Goal: Navigation & Orientation: Find specific page/section

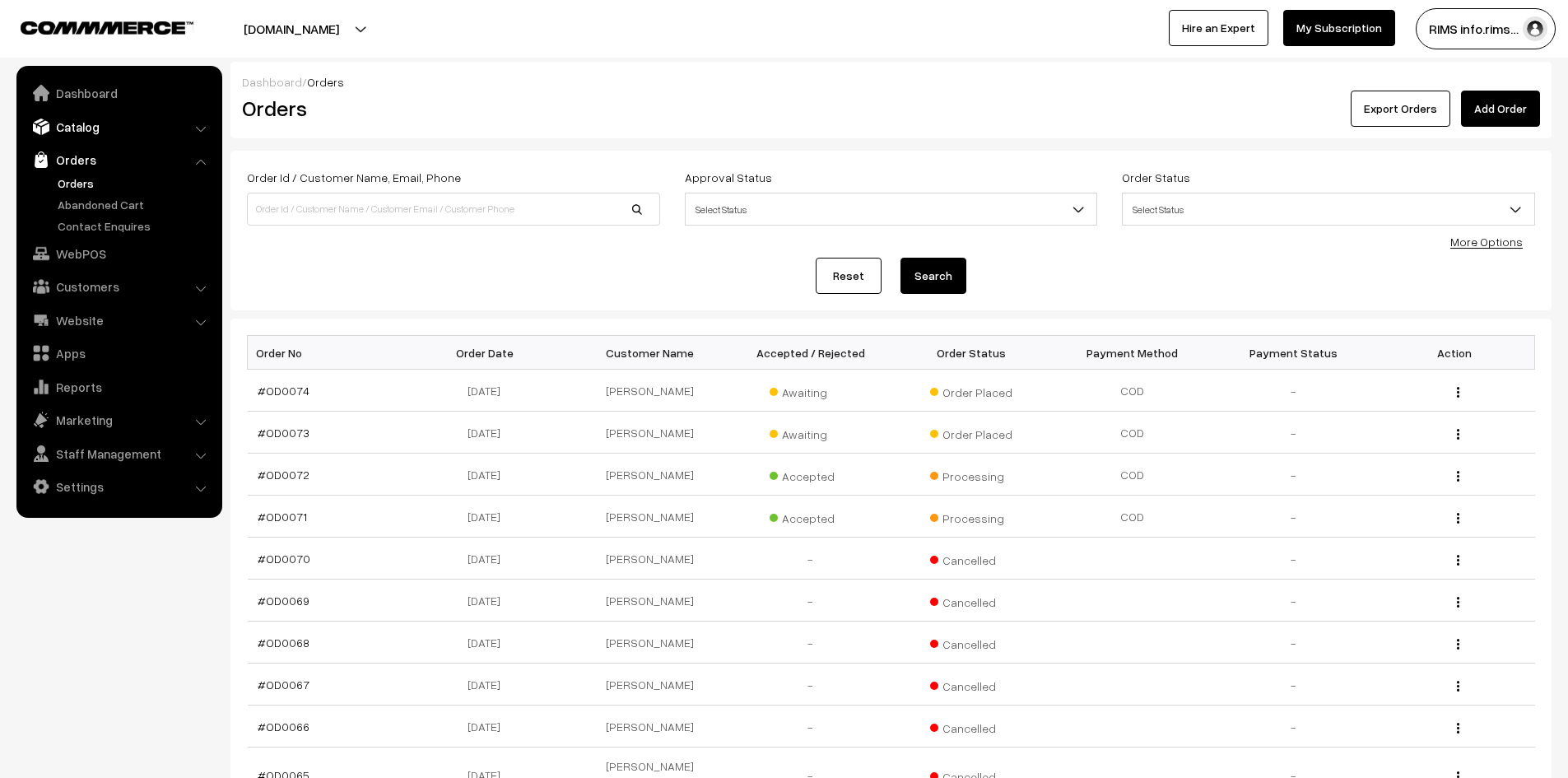
click at [85, 118] on link "Catalog" at bounding box center [118, 127] width 196 height 30
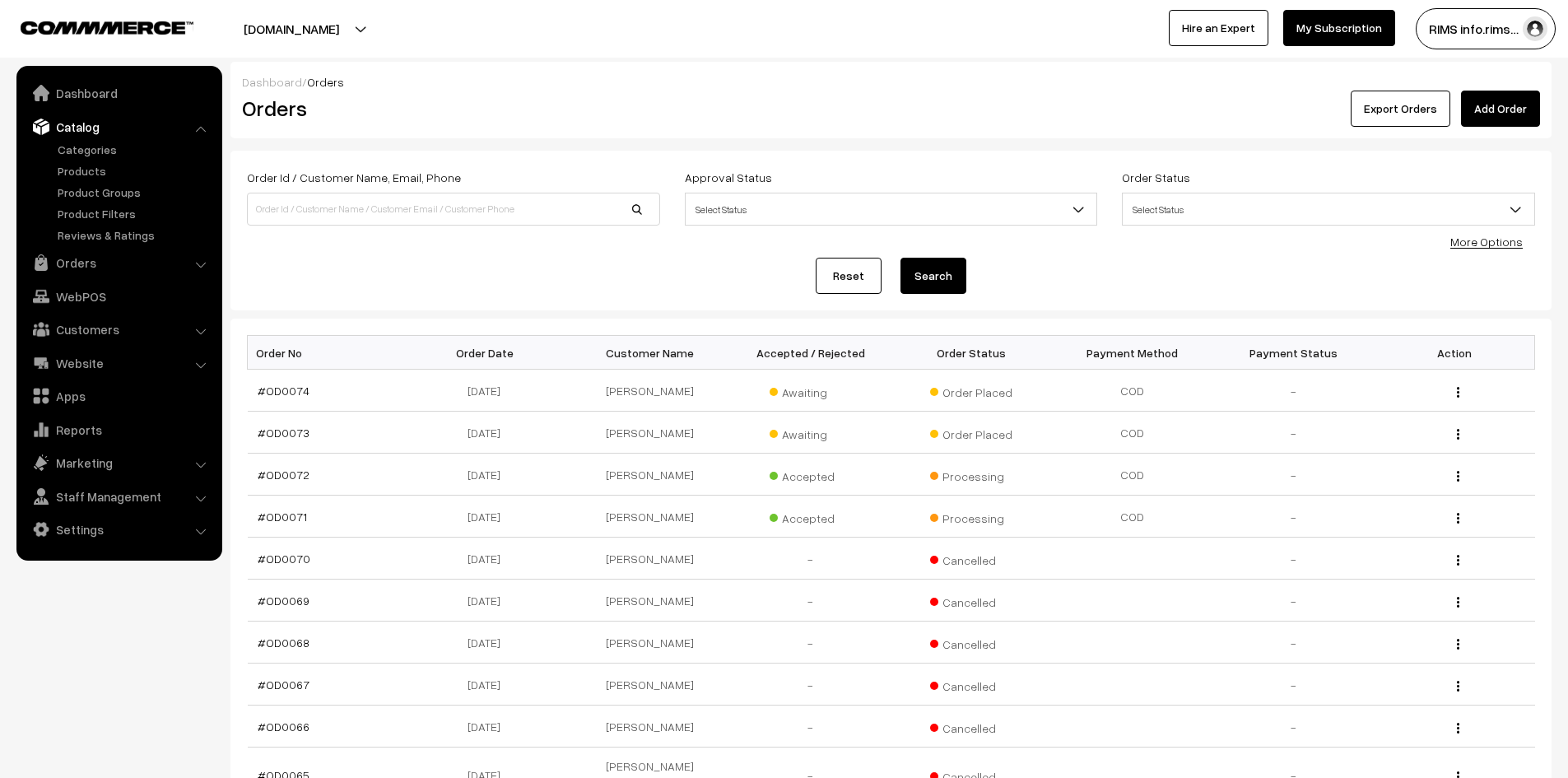
click at [81, 629] on nav "Dashboard Catalog" at bounding box center [111, 455] width 222 height 778
click at [840, 118] on div "Export Orders Add Order" at bounding box center [1112, 109] width 857 height 36
click at [78, 143] on link "Categories" at bounding box center [135, 149] width 163 height 17
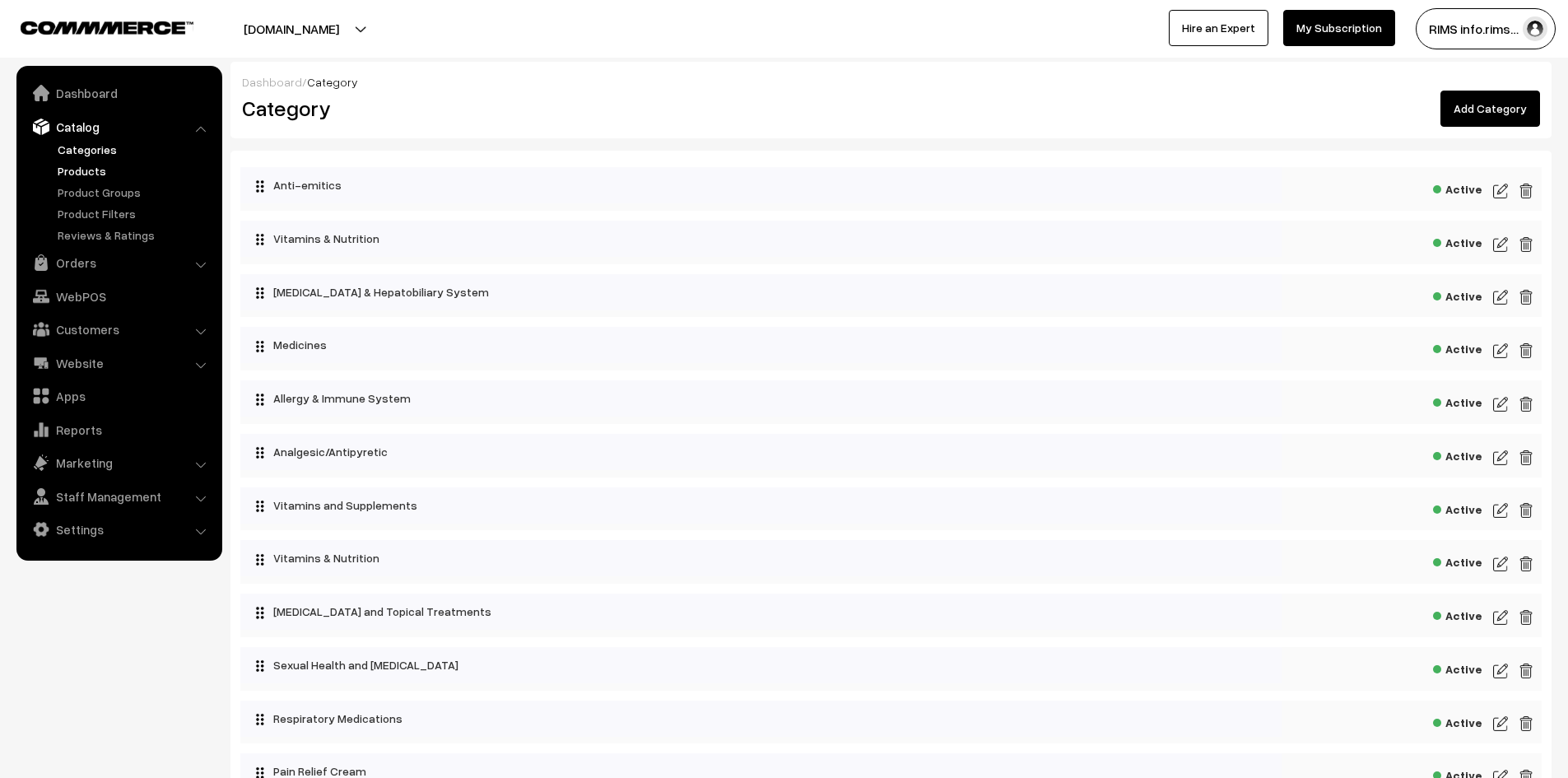
click at [75, 164] on link "Products" at bounding box center [135, 171] width 163 height 17
